Goal: Task Accomplishment & Management: Complete application form

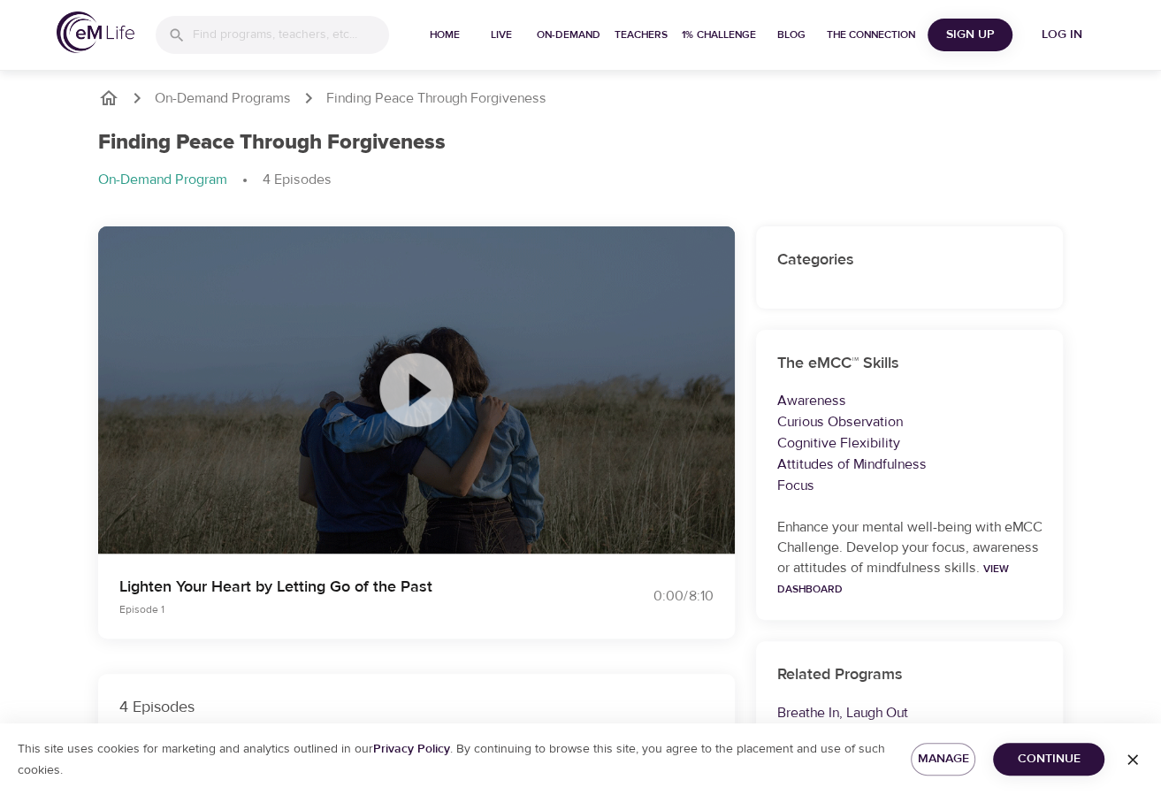
click at [421, 399] on icon at bounding box center [415, 389] width 73 height 73
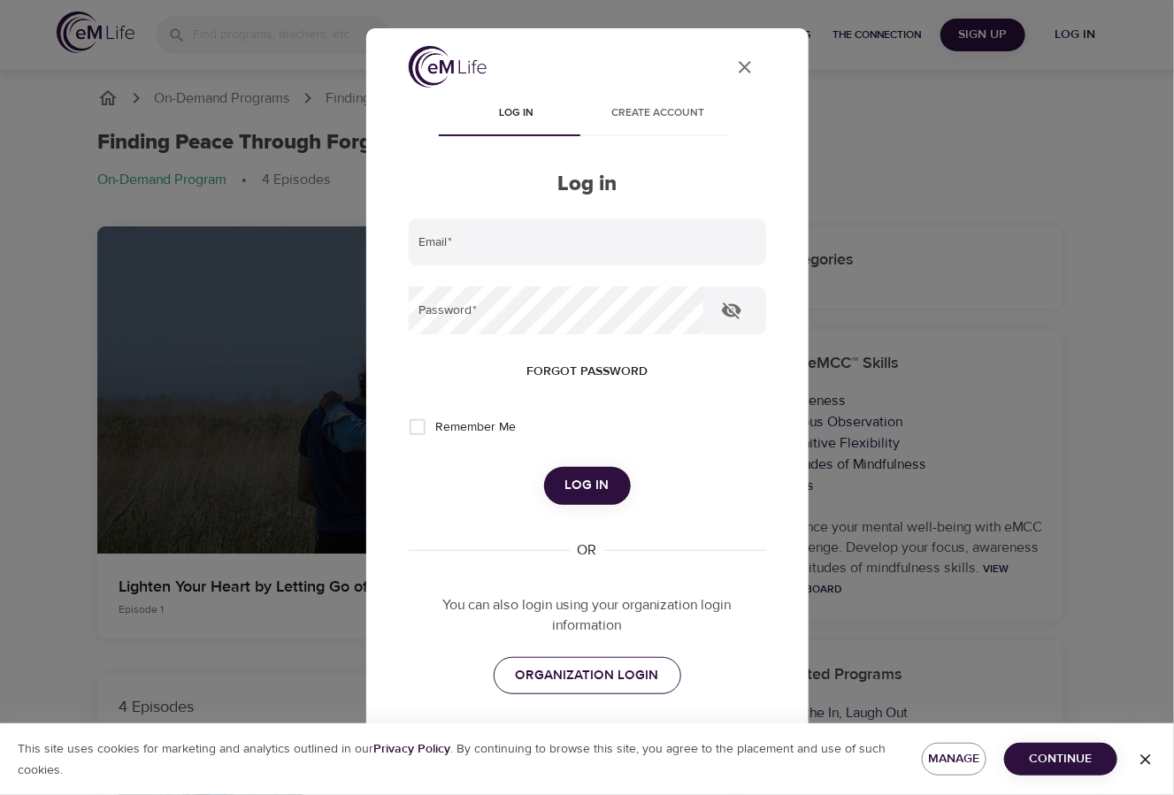
click at [610, 687] on span "ORGANIZATION LOGIN" at bounding box center [587, 675] width 143 height 23
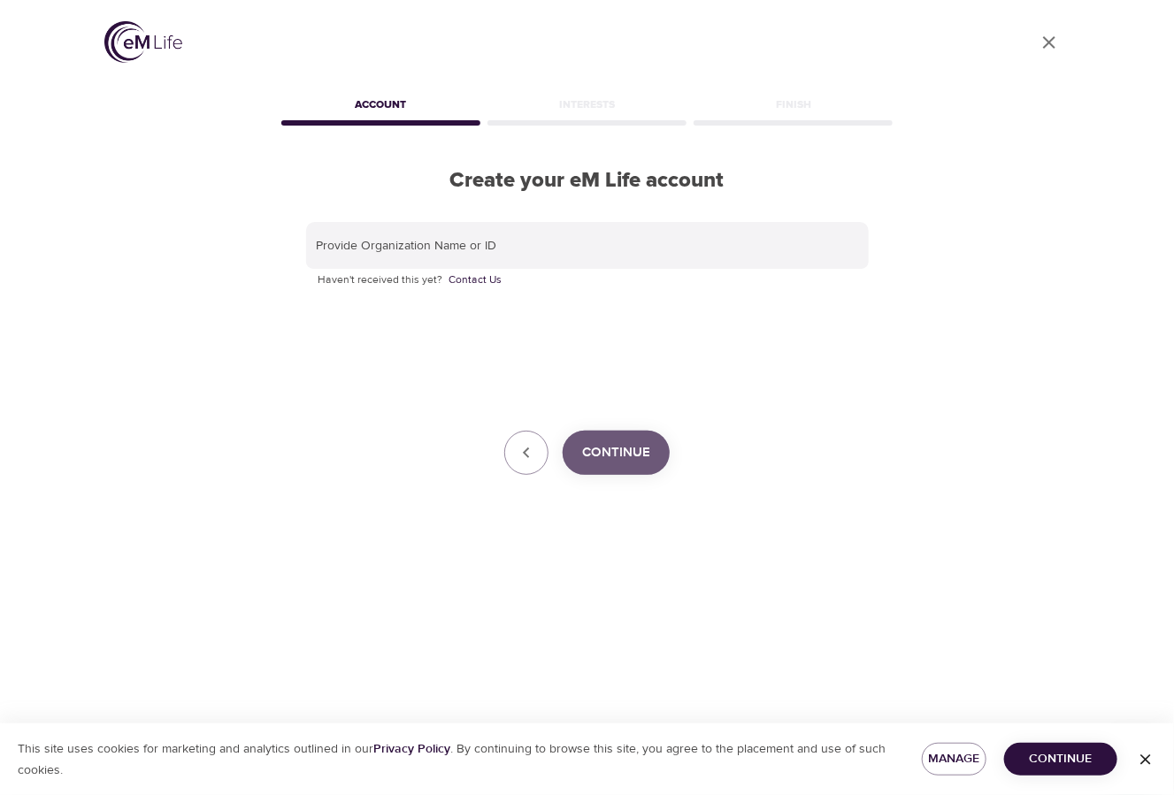
click at [607, 455] on span "Continue" at bounding box center [616, 452] width 68 height 23
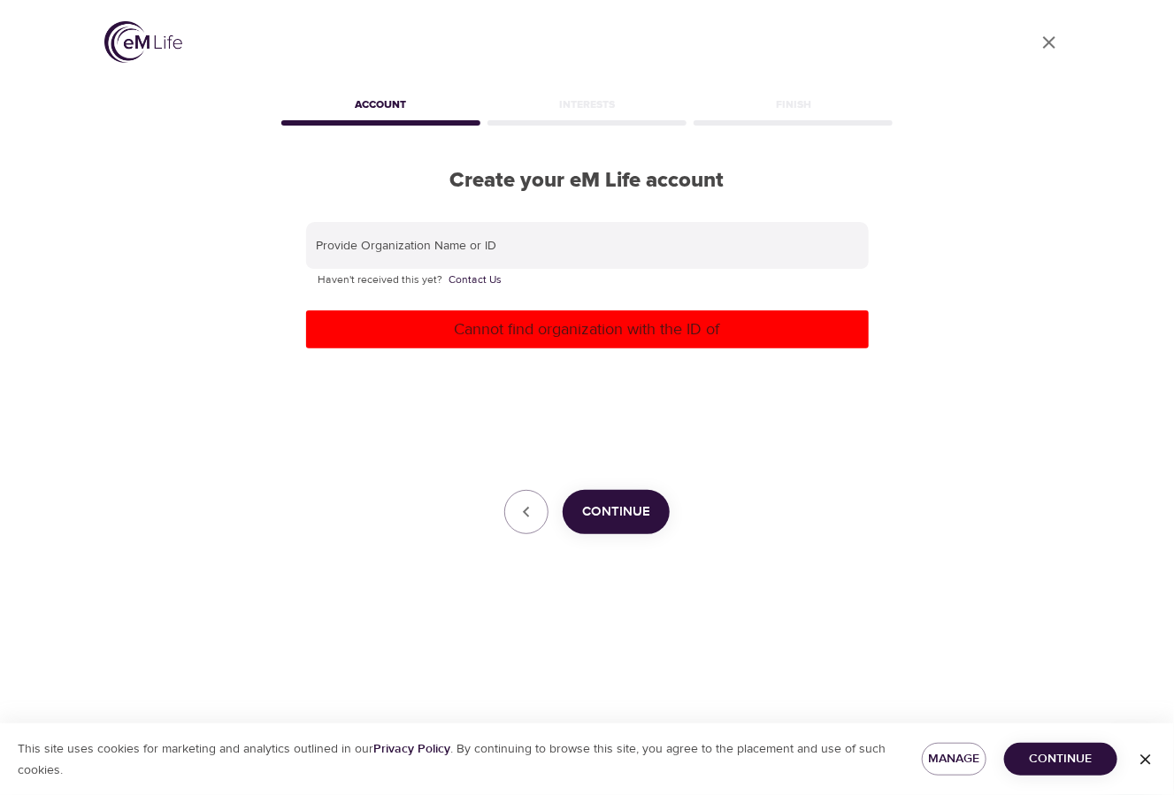
click at [1066, 755] on span "Continue" at bounding box center [1060, 759] width 85 height 22
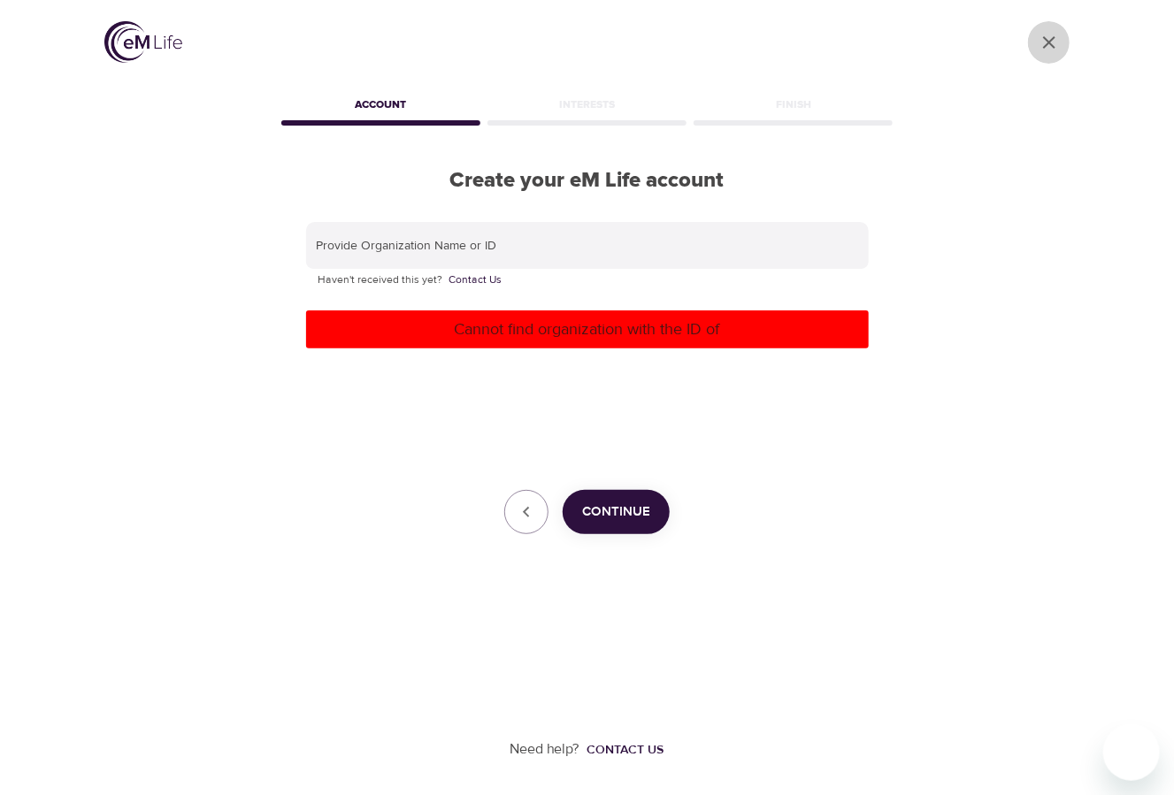
click at [1052, 41] on icon "User Profile" at bounding box center [1048, 42] width 21 height 21
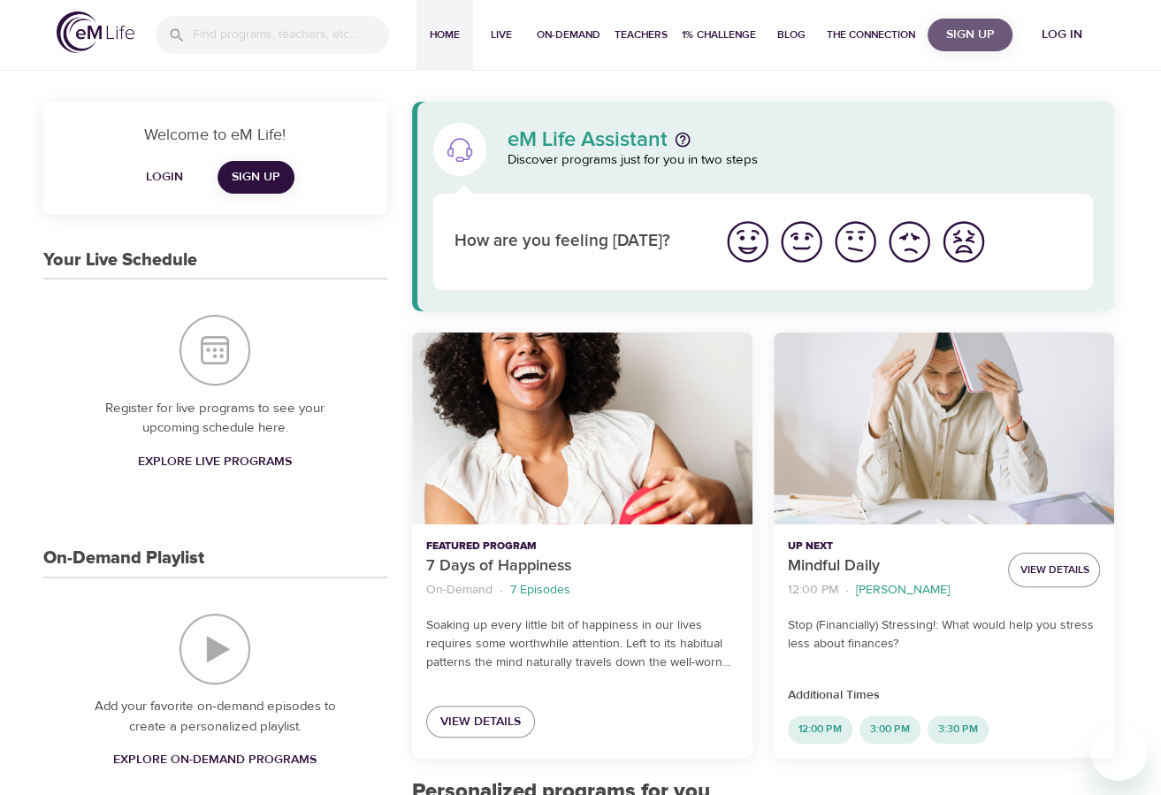
click at [966, 40] on span "Sign Up" at bounding box center [970, 35] width 71 height 22
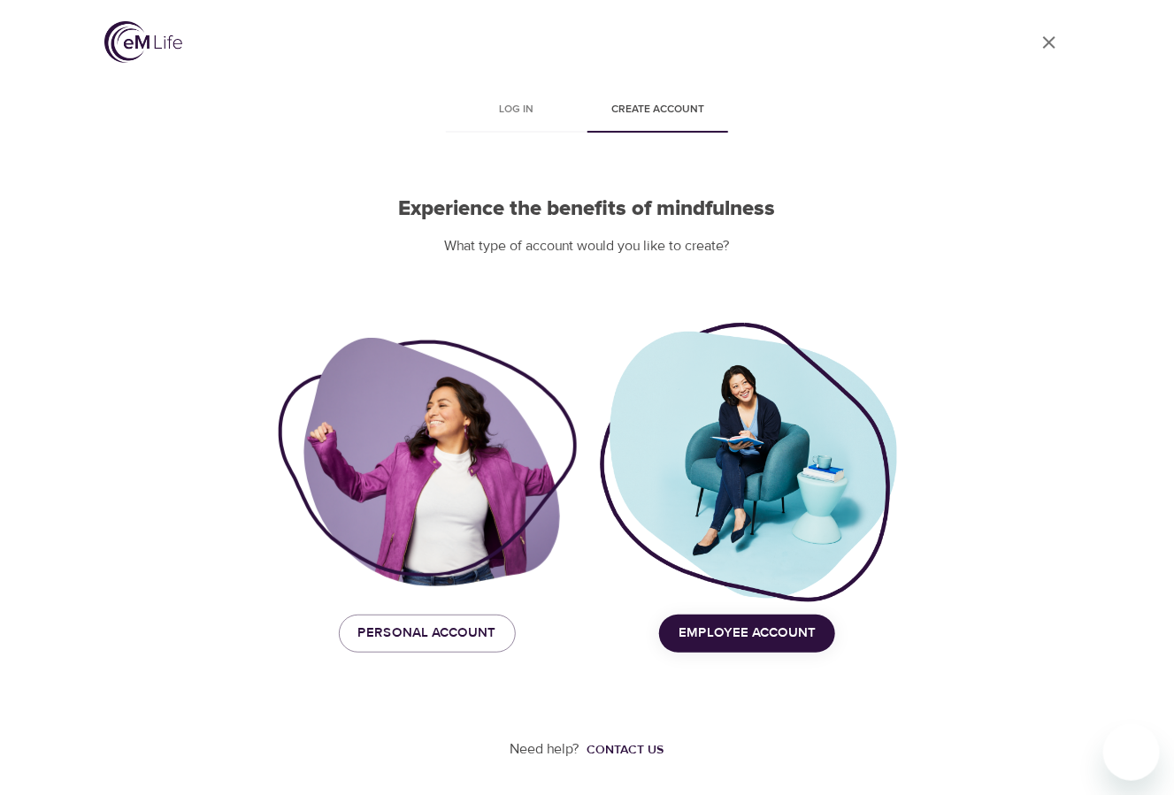
click at [751, 639] on span "Employee Account" at bounding box center [746, 633] width 137 height 23
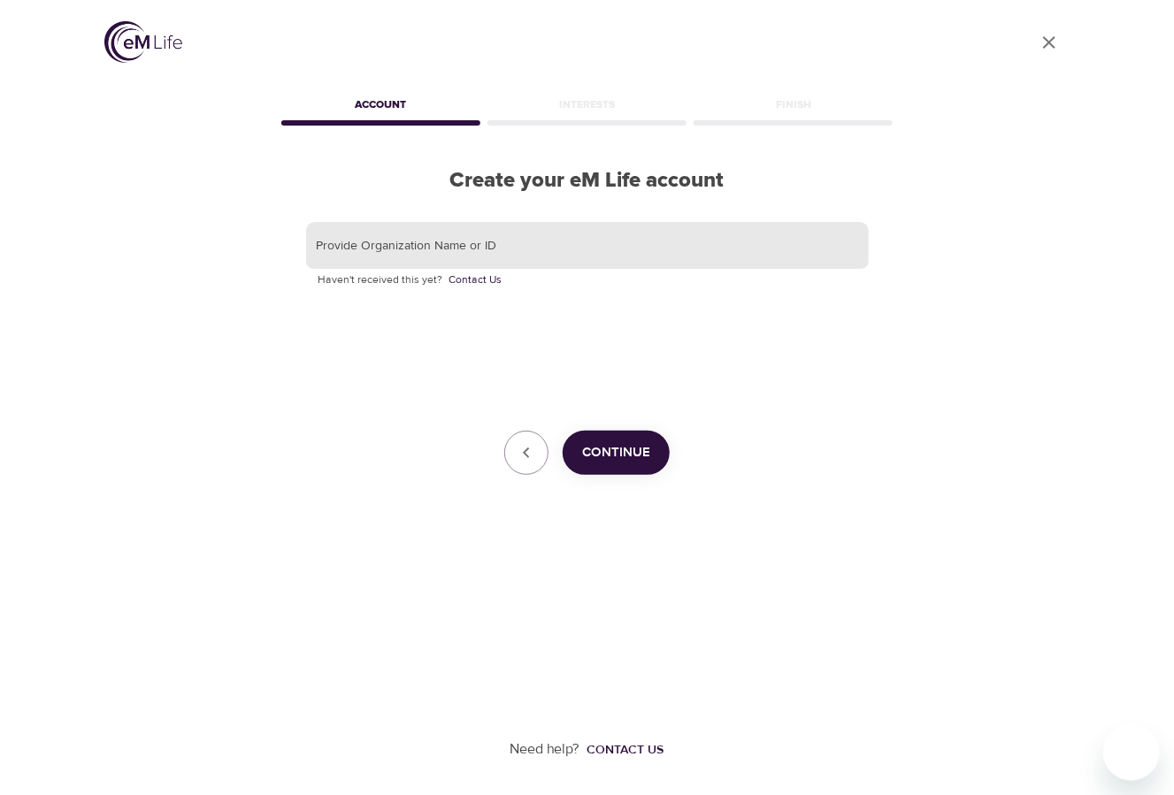
click at [470, 249] on input "text" at bounding box center [587, 246] width 562 height 48
type input "153497"
click at [619, 448] on span "Continue" at bounding box center [616, 452] width 68 height 23
